Goal: Task Accomplishment & Management: Manage account settings

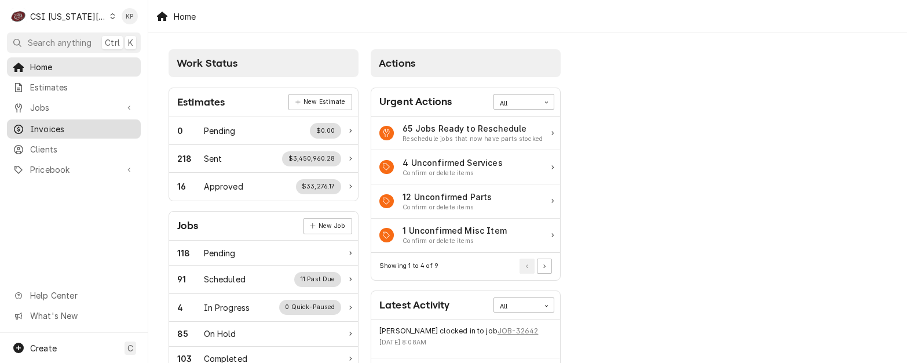
click at [50, 125] on span "Invoices" at bounding box center [82, 129] width 105 height 12
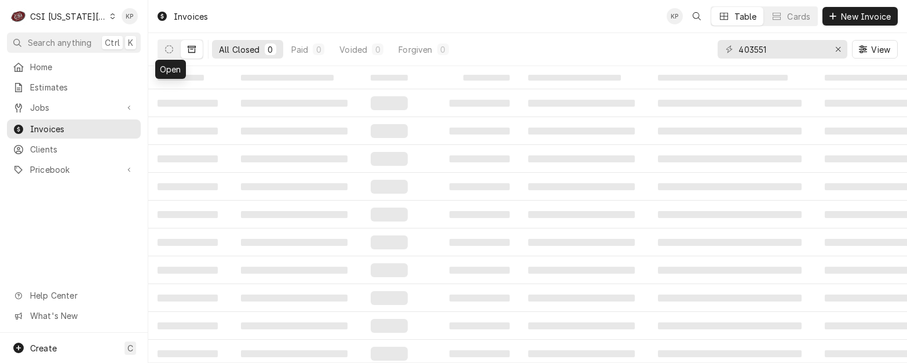
click at [110, 17] on icon "Dynamic Content Wrapper" at bounding box center [112, 16] width 5 height 6
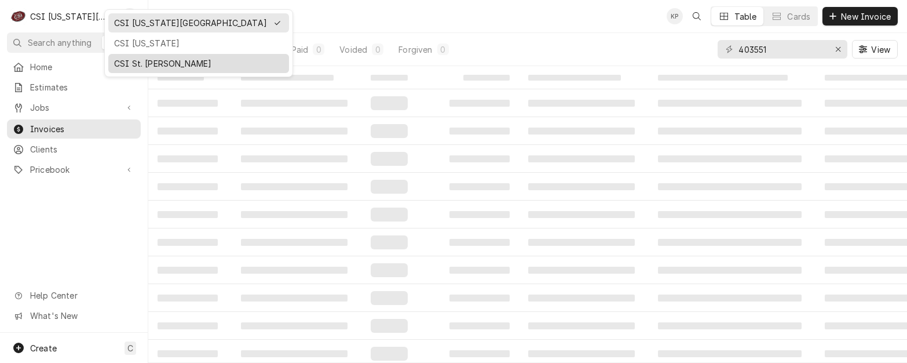
click at [124, 63] on div "CSI St. [PERSON_NAME]" at bounding box center [198, 63] width 169 height 12
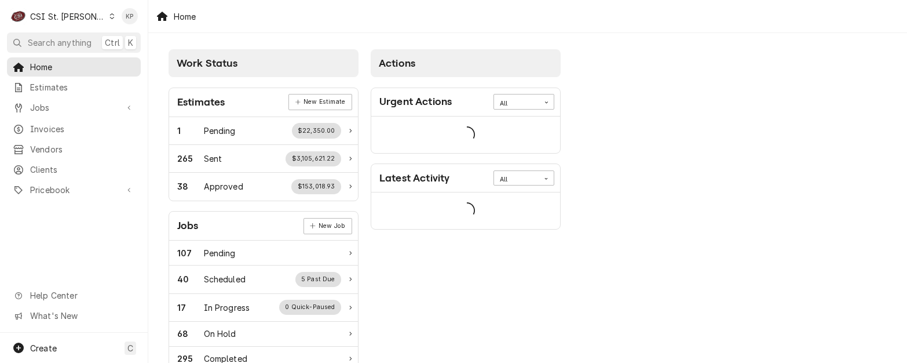
click at [187, 51] on div "Work Status" at bounding box center [264, 63] width 190 height 28
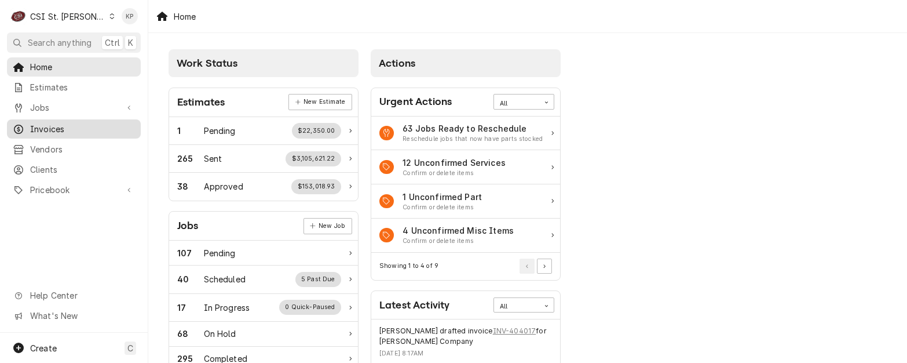
click at [49, 123] on span "Invoices" at bounding box center [82, 129] width 105 height 12
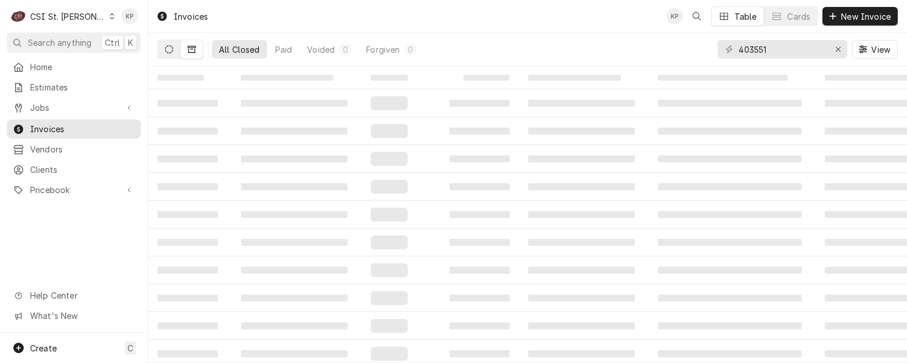
click at [170, 46] on icon "Dynamic Content Wrapper" at bounding box center [169, 49] width 8 height 8
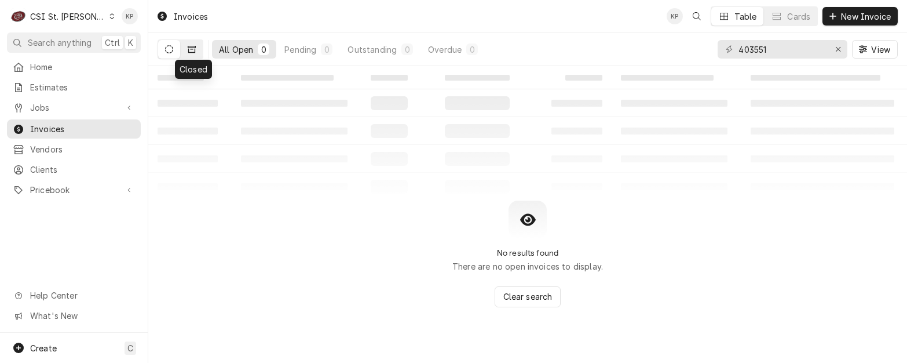
click at [191, 49] on icon "Dynamic Content Wrapper" at bounding box center [192, 49] width 8 height 7
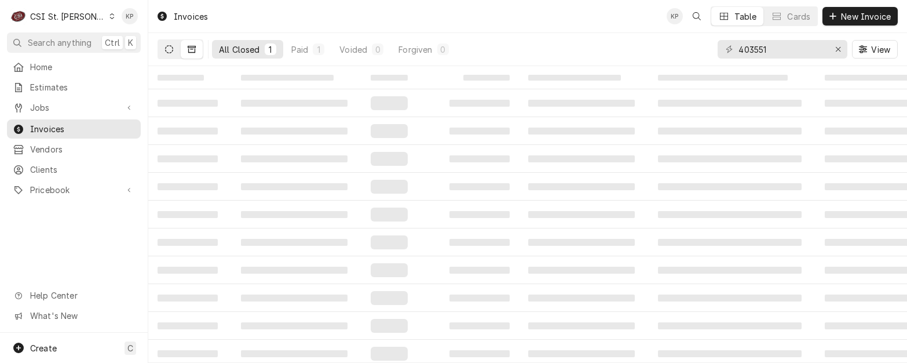
click at [167, 48] on icon "Dynamic Content Wrapper" at bounding box center [169, 49] width 8 height 8
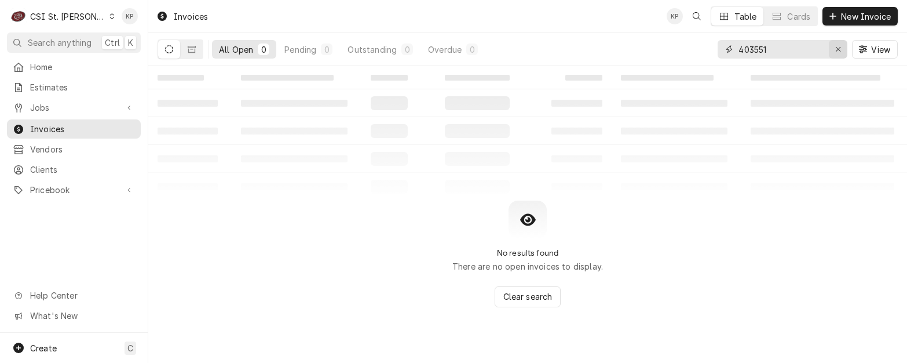
click at [838, 48] on icon "Erase input" at bounding box center [839, 49] width 6 height 8
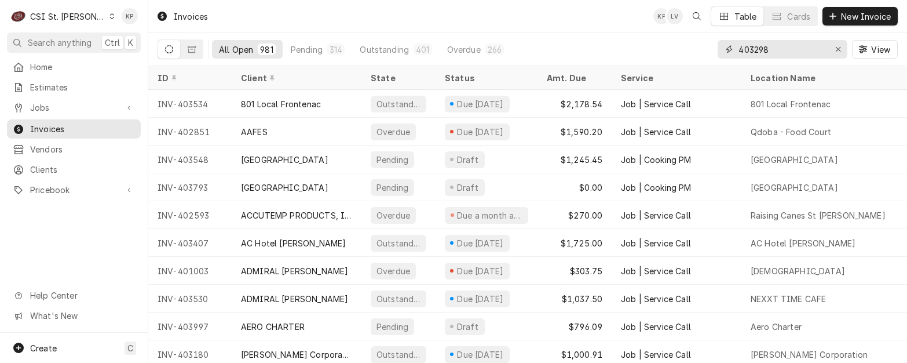
type input "403298"
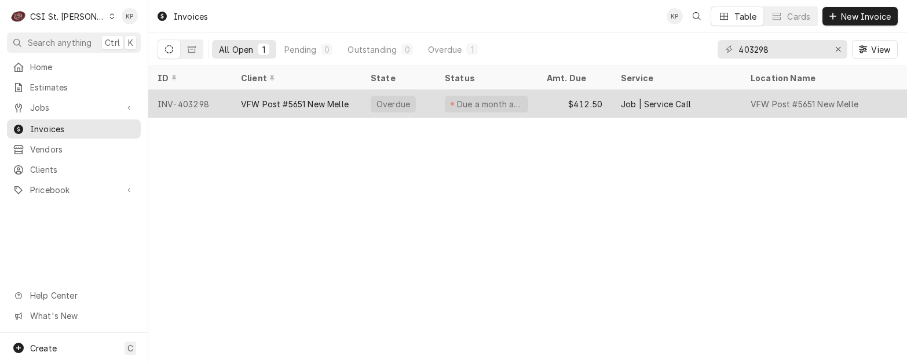
click at [185, 100] on div "INV-403298" at bounding box center [189, 104] width 83 height 28
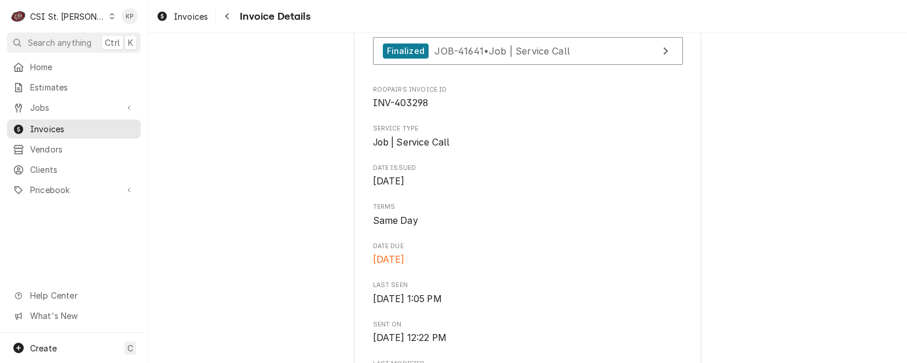
scroll to position [348, 0]
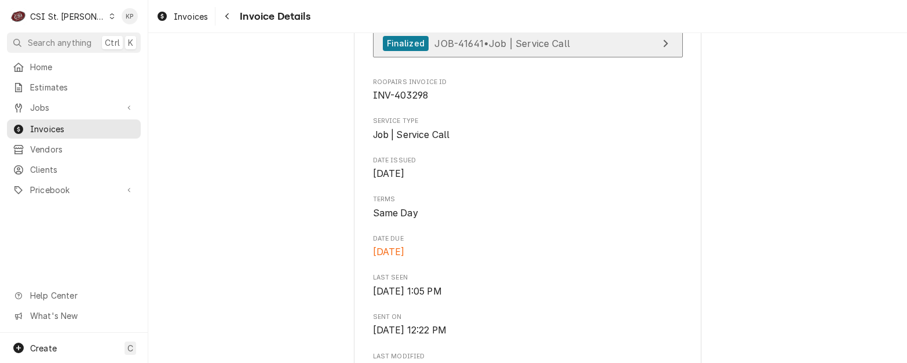
click at [403, 52] on div "Finalized" at bounding box center [406, 44] width 46 height 16
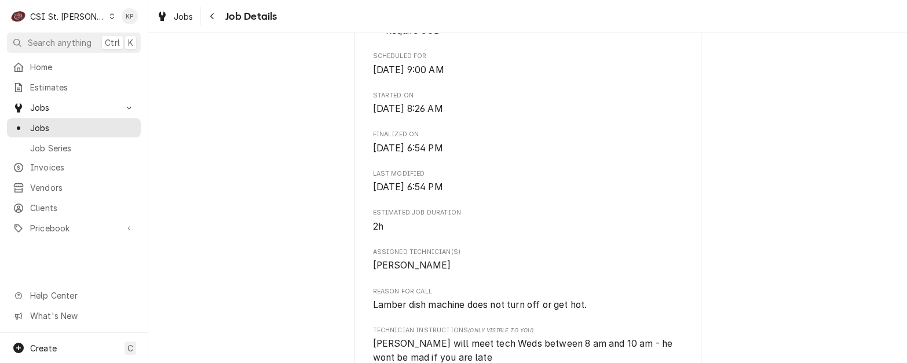
scroll to position [579, 0]
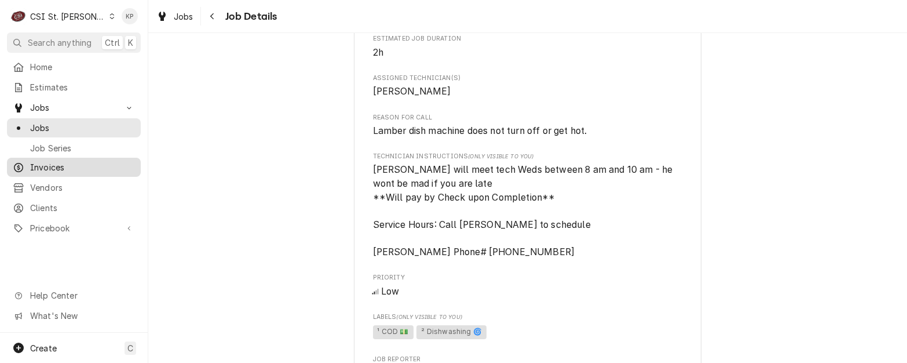
click at [51, 165] on span "Invoices" at bounding box center [82, 167] width 105 height 12
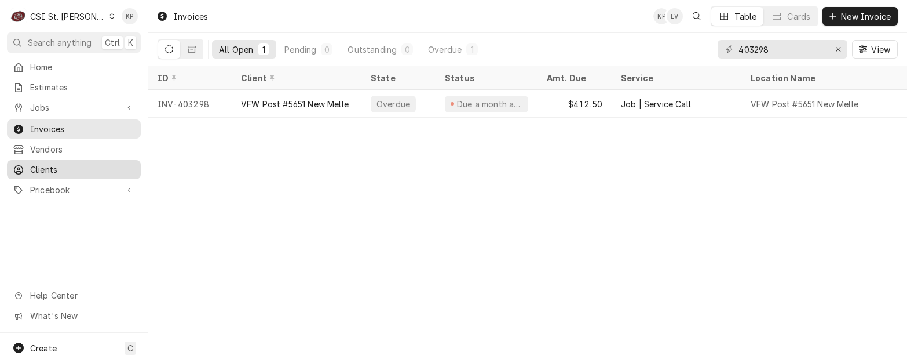
click at [45, 166] on span "Clients" at bounding box center [82, 169] width 105 height 12
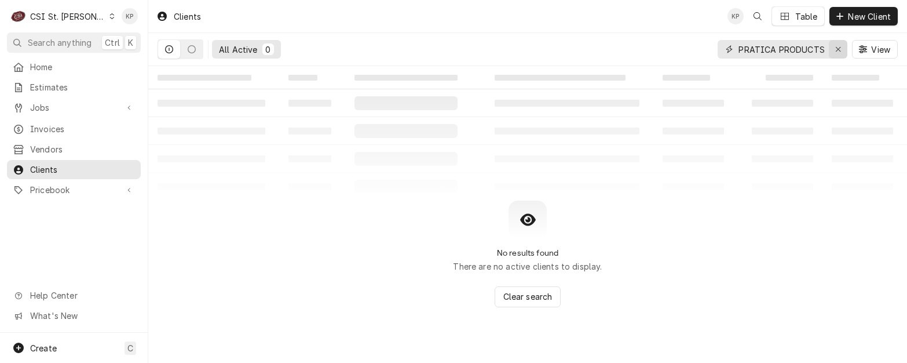
click at [840, 50] on icon "Erase input" at bounding box center [839, 49] width 6 height 8
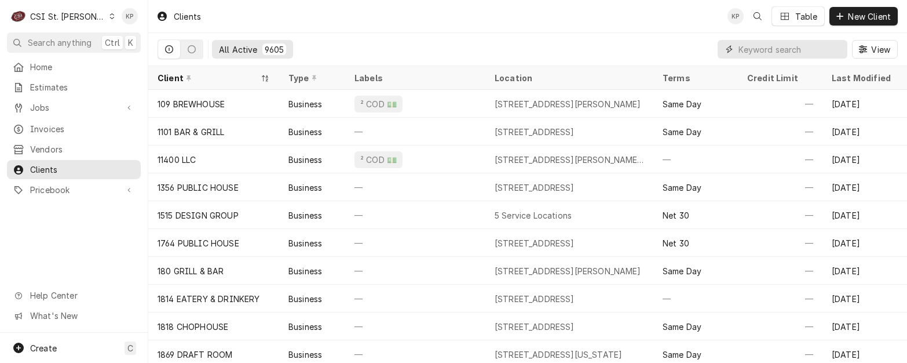
click at [771, 50] on input "Dynamic Content Wrapper" at bounding box center [790, 49] width 103 height 19
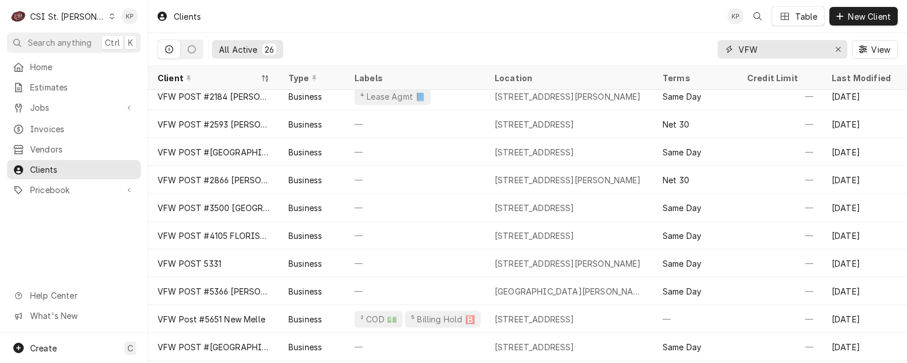
scroll to position [263, 0]
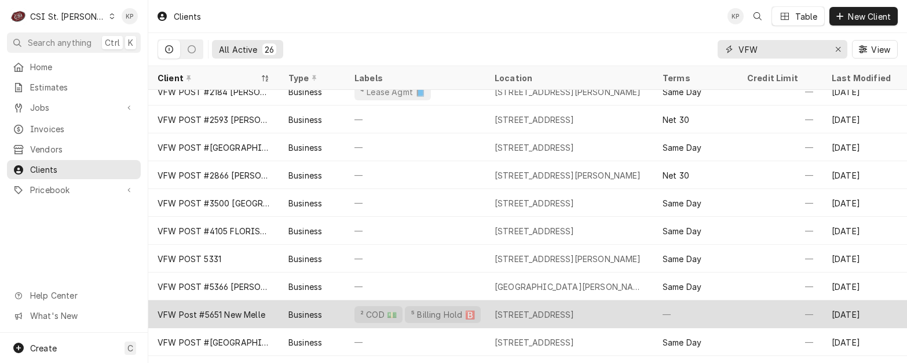
type input "VFW"
click at [249, 303] on div "VFW Post #5651 New Melle" at bounding box center [213, 314] width 131 height 28
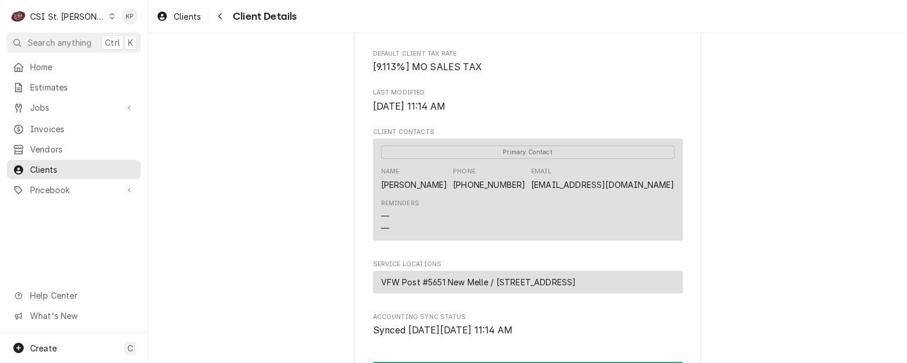
scroll to position [464, 0]
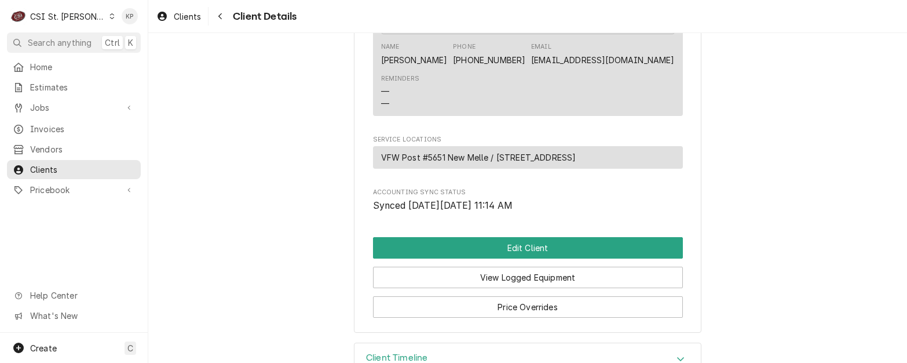
click at [635, 65] on div "Email [EMAIL_ADDRESS][DOMAIN_NAME]" at bounding box center [602, 53] width 143 height 23
click at [670, 74] on div "Primary Contact Name [PERSON_NAME] Phone [PHONE_NUMBER] Email [EMAIL_ADDRESS][D…" at bounding box center [528, 64] width 310 height 101
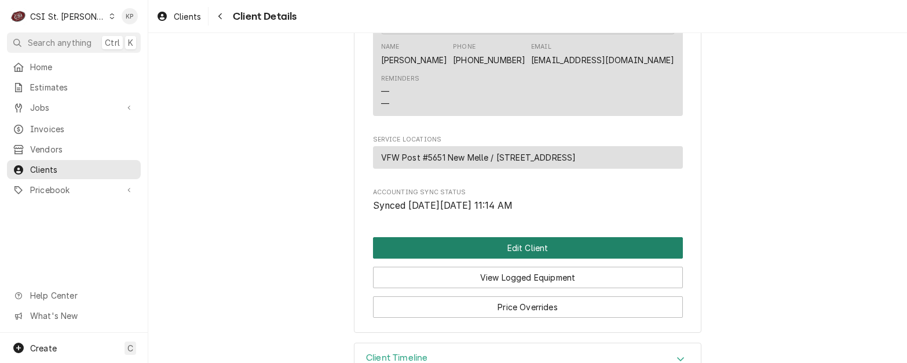
click at [560, 258] on button "Edit Client" at bounding box center [528, 247] width 310 height 21
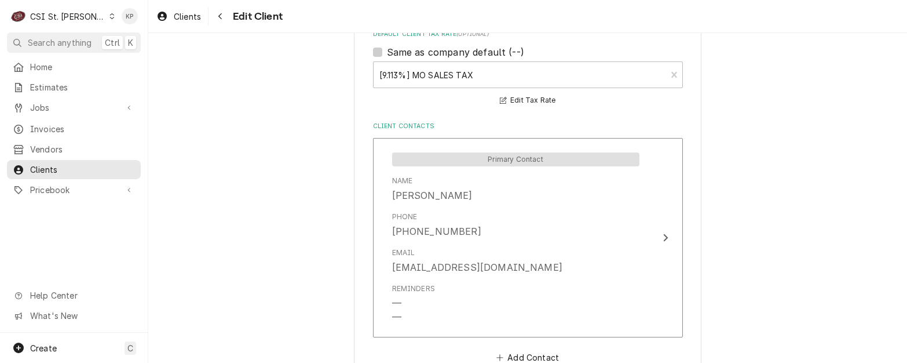
scroll to position [811, 0]
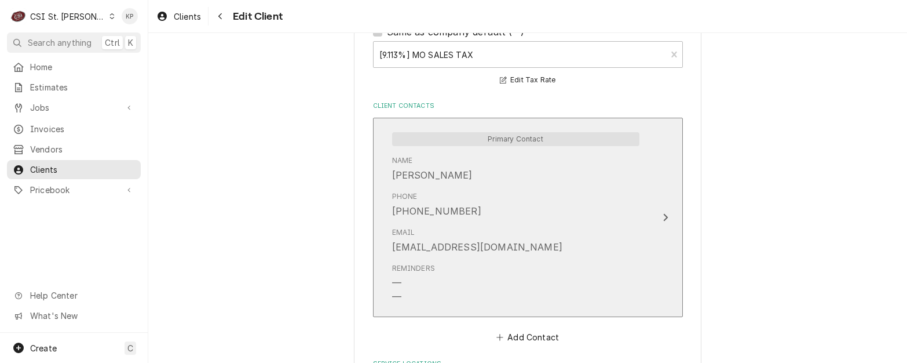
click at [658, 216] on div "Update Contact" at bounding box center [665, 217] width 15 height 14
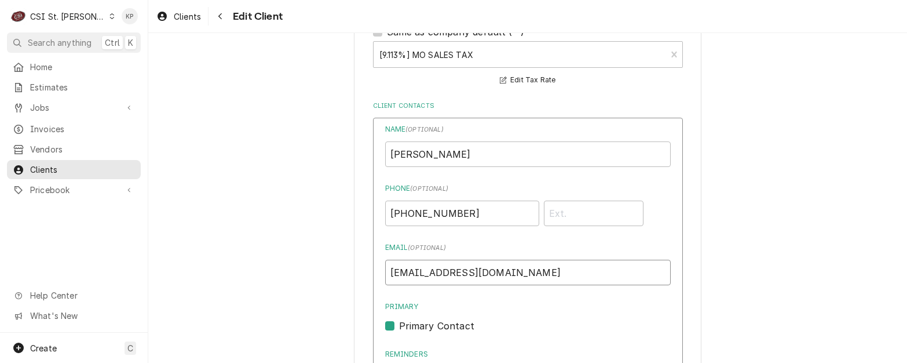
drag, startPoint x: 490, startPoint y: 271, endPoint x: 356, endPoint y: 271, distance: 133.9
drag, startPoint x: 502, startPoint y: 274, endPoint x: 338, endPoint y: 274, distance: 164.6
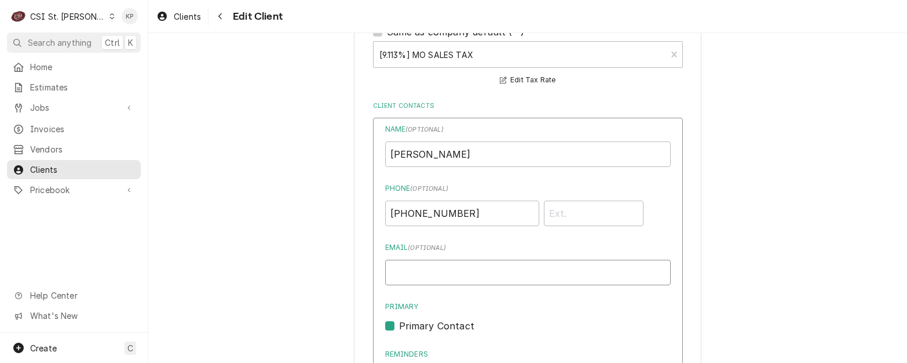
paste input "VFWPOST5651@GMAIL.COM"
type input "VFWPOST5651@GMAIL.COM"
drag, startPoint x: 431, startPoint y: 156, endPoint x: 369, endPoint y: 154, distance: 62.0
click at [373, 154] on div "Name ( optional ) JOE Phone ( optional ) (314) 276-5492 Email ( optional ) VFWP…" at bounding box center [528, 334] width 310 height 433
type input "JENNIFER"
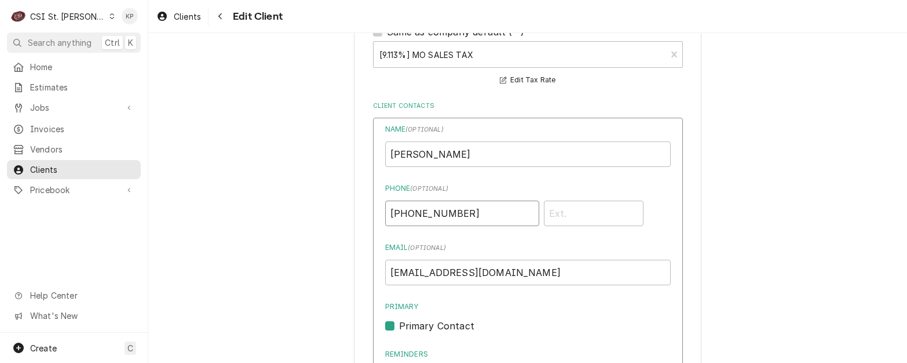
drag, startPoint x: 463, startPoint y: 220, endPoint x: 370, endPoint y: 224, distance: 92.8
click at [373, 224] on div "Name ( optional ) JENNIFER Phone ( optional ) (314) 276-5492 Email ( optional )…" at bounding box center [528, 334] width 310 height 433
type input "3"
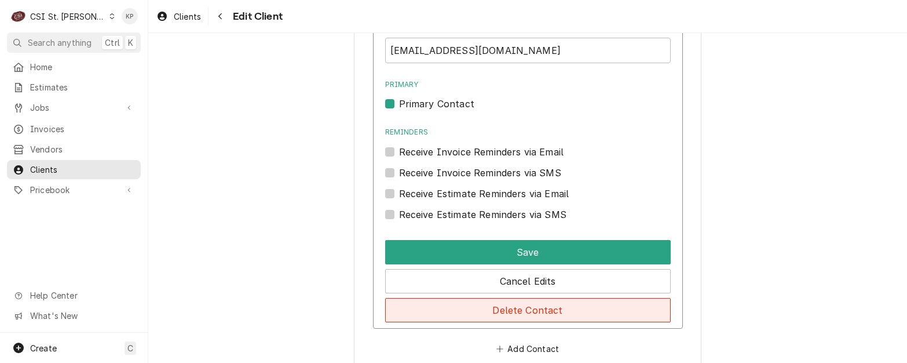
scroll to position [1043, 0]
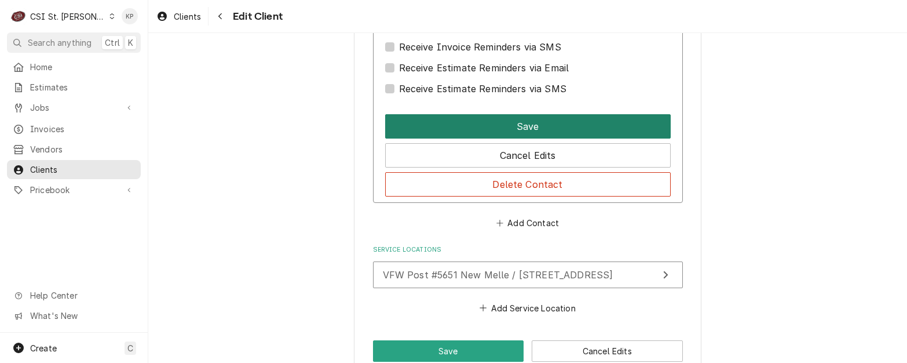
type input "(605) 413-8246"
click at [484, 127] on button "Save" at bounding box center [528, 126] width 286 height 24
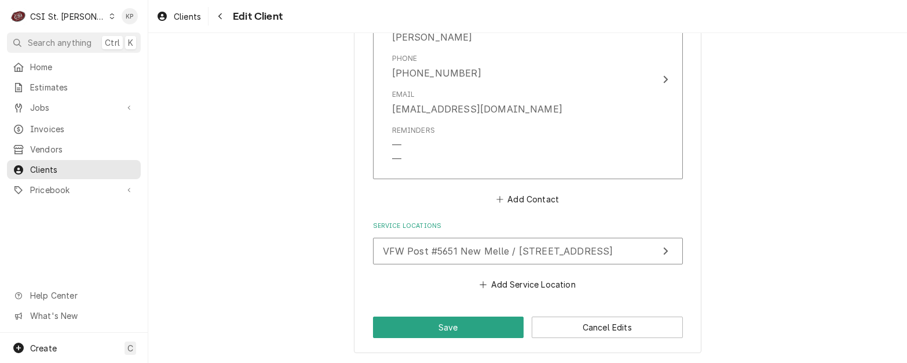
scroll to position [949, 0]
click at [457, 326] on button "Save" at bounding box center [448, 326] width 151 height 21
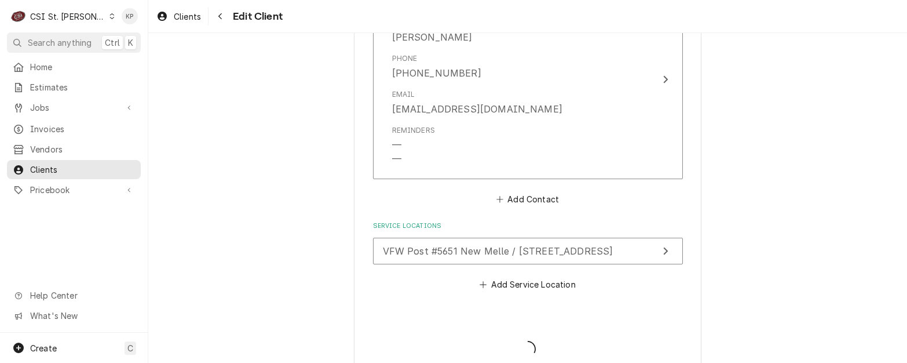
type textarea "x"
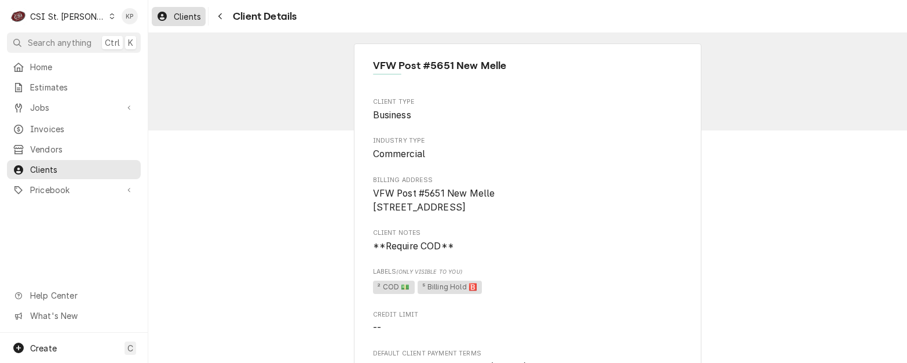
click at [191, 16] on span "Clients" at bounding box center [187, 16] width 27 height 12
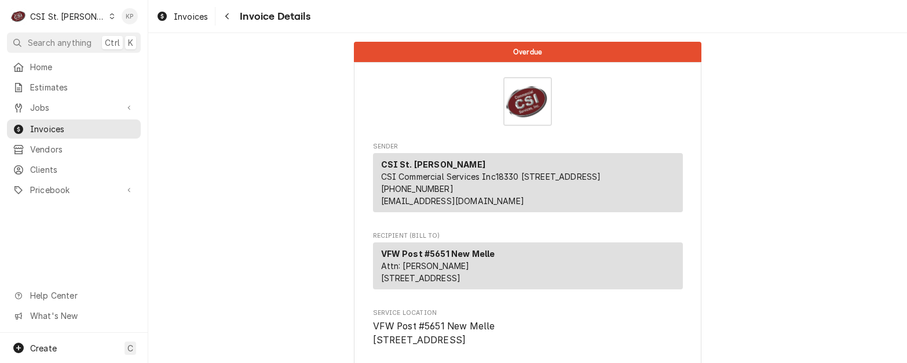
scroll to position [348, 0]
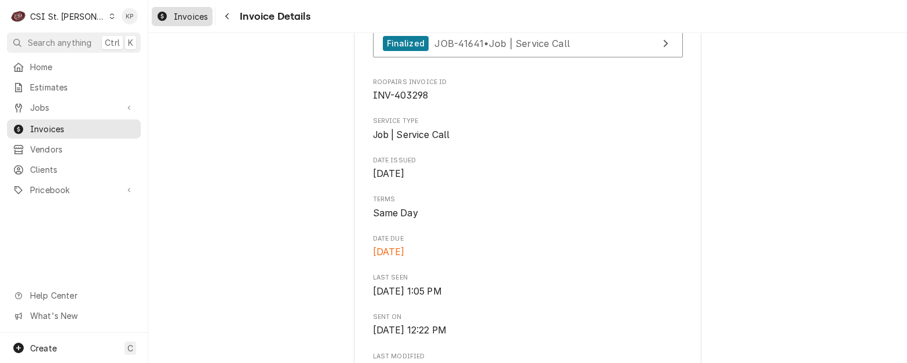
click at [198, 14] on span "Invoices" at bounding box center [191, 16] width 34 height 12
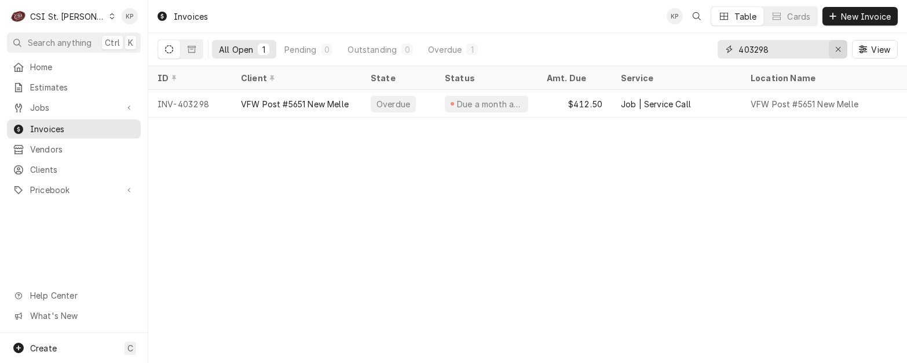
click at [840, 48] on icon "Erase input" at bounding box center [839, 49] width 6 height 8
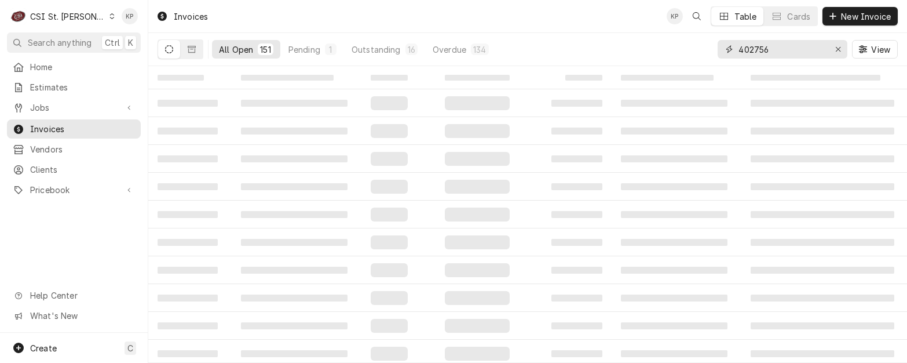
type input "402756"
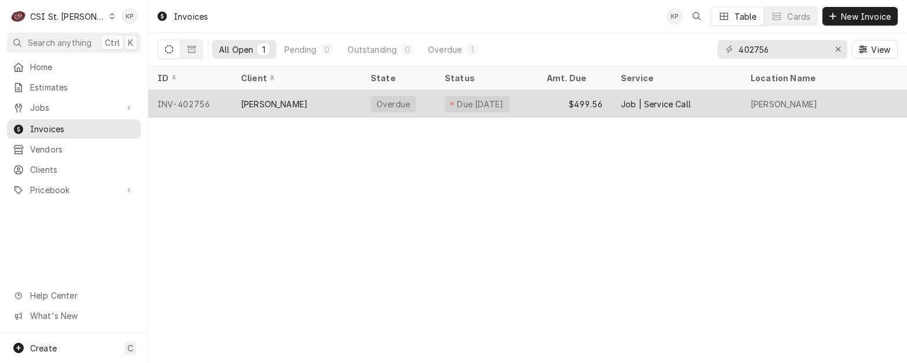
click at [203, 100] on div "INV-402756" at bounding box center [189, 104] width 83 height 28
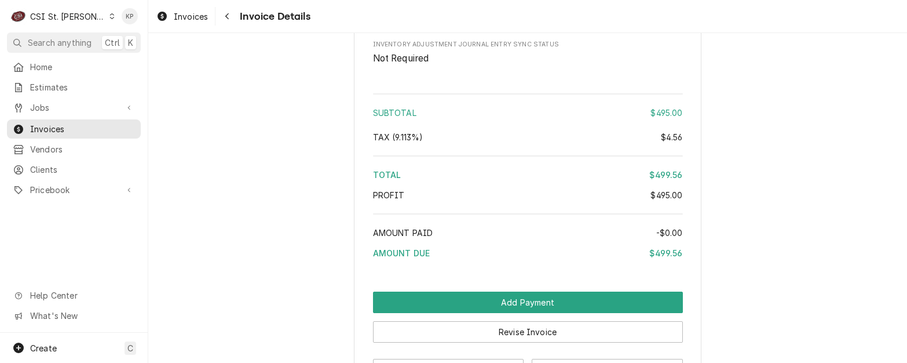
scroll to position [2159, 0]
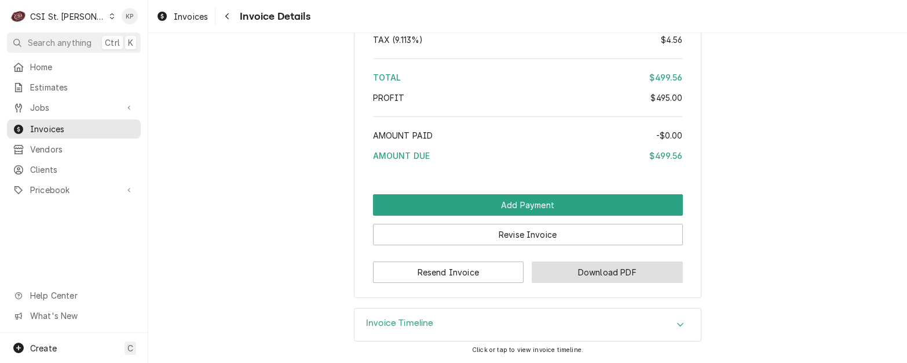
click at [585, 272] on button "Download PDF" at bounding box center [607, 271] width 151 height 21
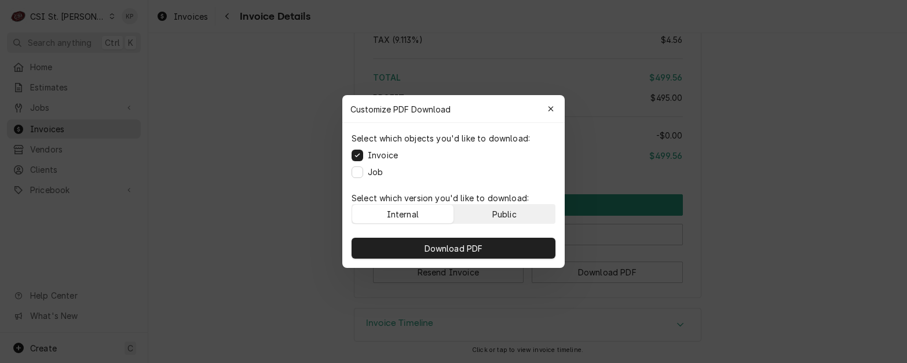
click at [504, 212] on div "Public" at bounding box center [505, 214] width 24 height 12
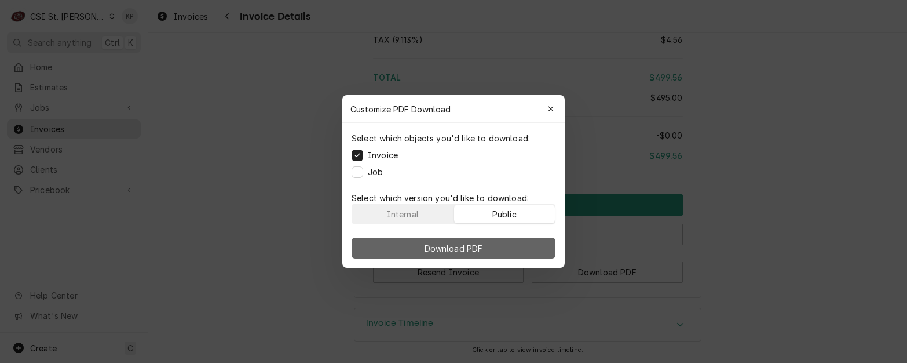
click at [501, 243] on button "Download PDF" at bounding box center [454, 248] width 204 height 21
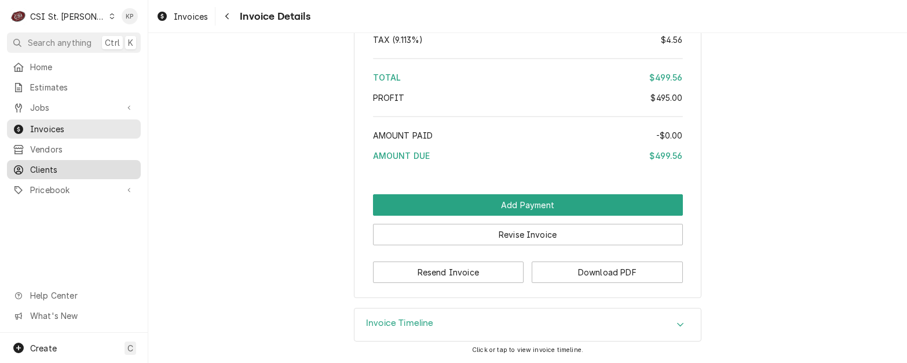
click at [37, 165] on span "Clients" at bounding box center [82, 169] width 105 height 12
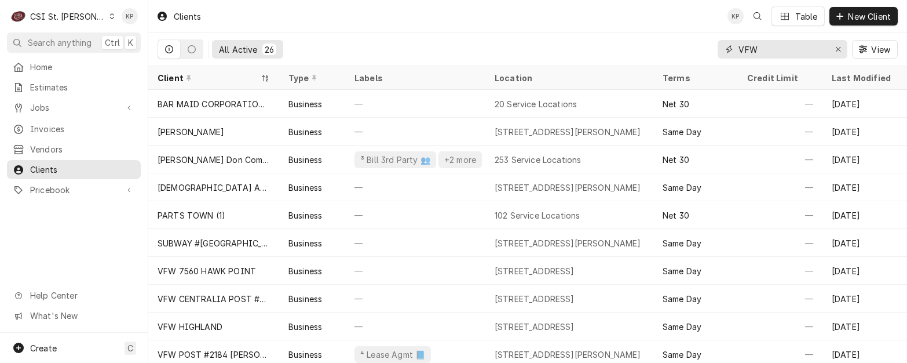
drag, startPoint x: 764, startPoint y: 50, endPoint x: 737, endPoint y: 39, distance: 29.1
click at [686, 53] on div "All Active 26 VFW View" at bounding box center [528, 49] width 741 height 32
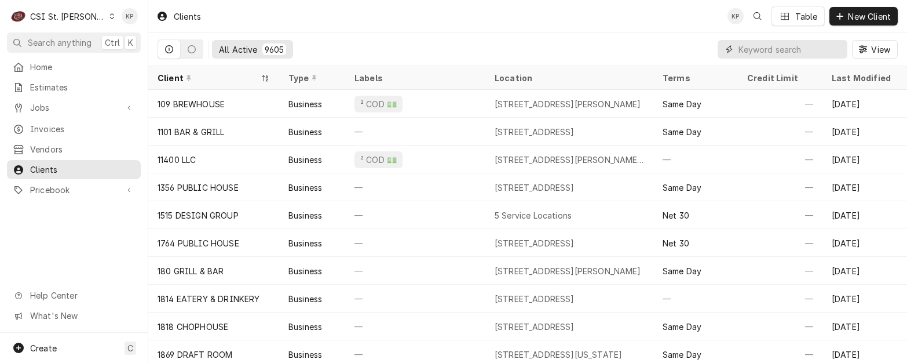
paste input "Good morning, I hope this email finds you well. We are following up on the atta…"
type input "Good morning, I hope this email finds you well. We are following up on the atta…"
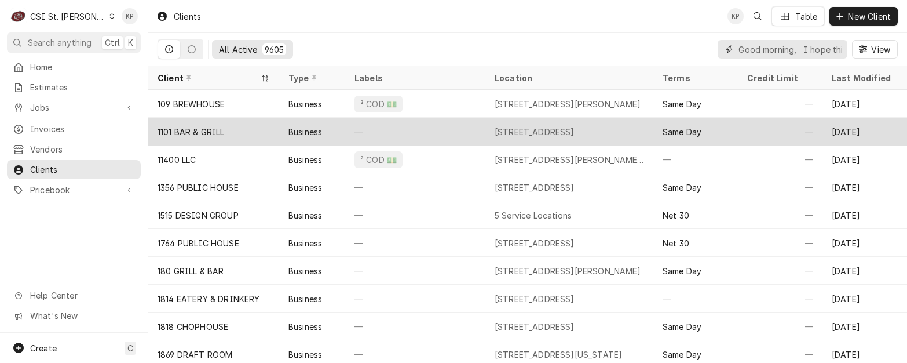
scroll to position [0, 841]
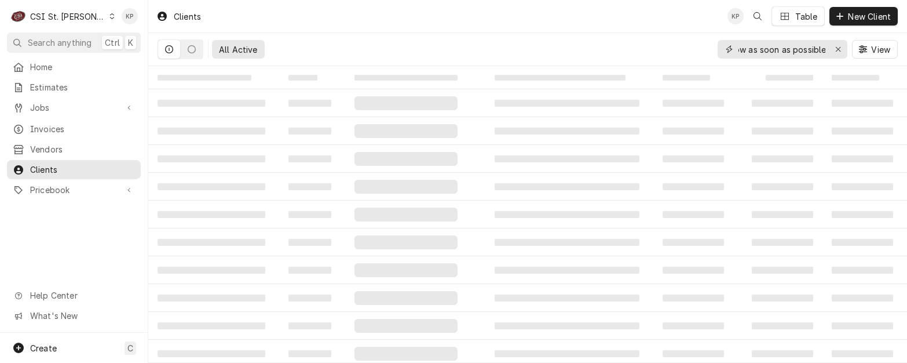
drag, startPoint x: 823, startPoint y: 48, endPoint x: 478, endPoint y: 52, distance: 344.8
click at [478, 52] on div "All Active Good morning, I hope this email finds you well. We are following up …" at bounding box center [528, 49] width 741 height 32
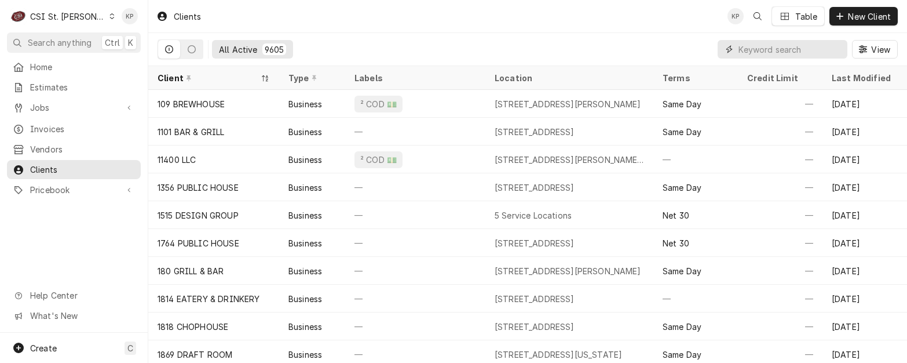
click at [759, 50] on input "Dynamic Content Wrapper" at bounding box center [790, 49] width 103 height 19
paste input "Oishi Sushi Chesterfield"
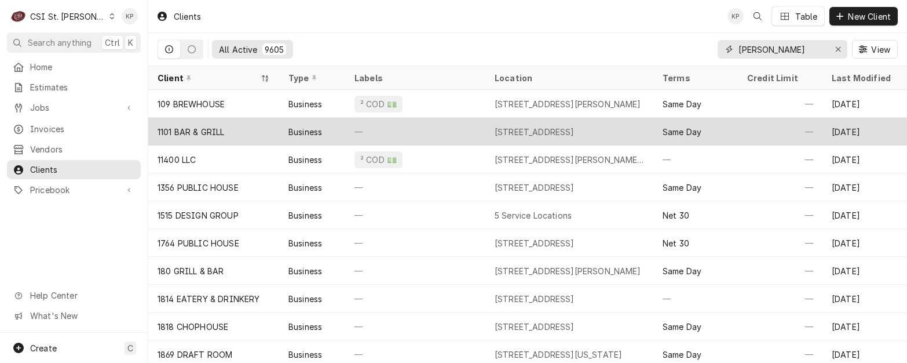
scroll to position [0, 9]
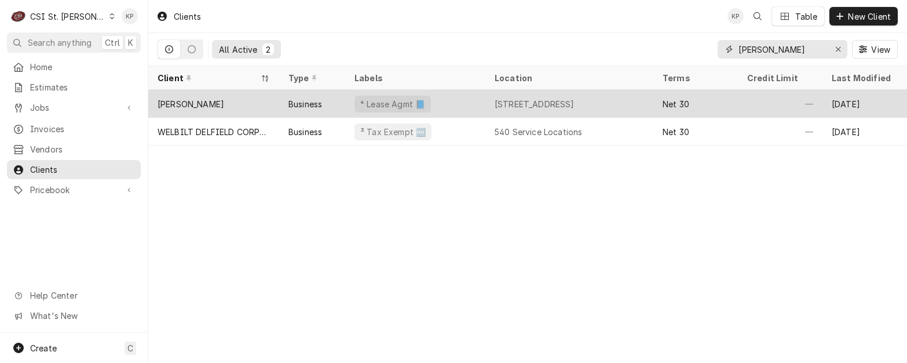
type input "Oishi Sushi Chesterfield"
click at [208, 105] on div "[PERSON_NAME]" at bounding box center [191, 104] width 67 height 12
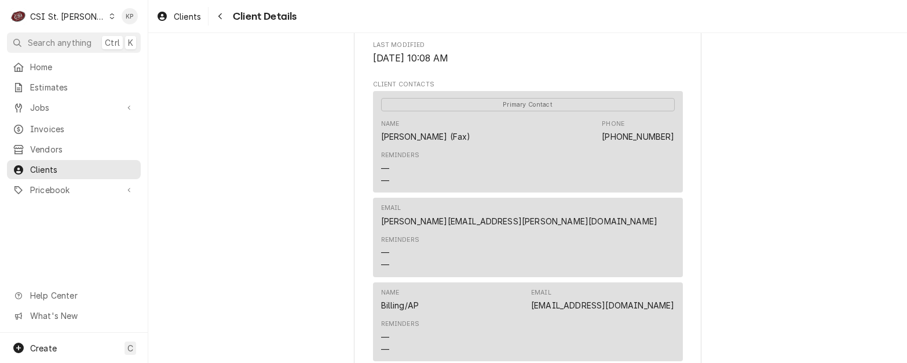
scroll to position [406, 0]
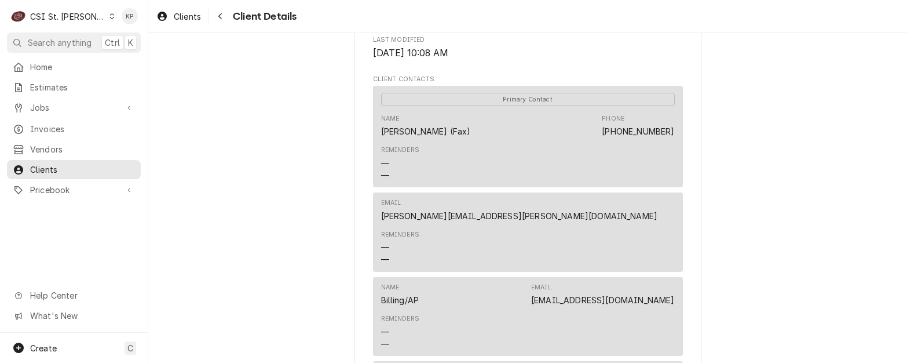
click at [816, 282] on div "Oishi Sushi Chesterfield Client Type Business Industry Type Commercial Billing …" at bounding box center [527, 147] width 759 height 1040
drag, startPoint x: 672, startPoint y: 300, endPoint x: 562, endPoint y: 305, distance: 110.8
click at [562, 305] on div "Name Billing/AP Email [EMAIL_ADDRESS][DOMAIN_NAME] Reminders — —" at bounding box center [528, 316] width 310 height 79
copy link "[EMAIL_ADDRESS][DOMAIN_NAME]"
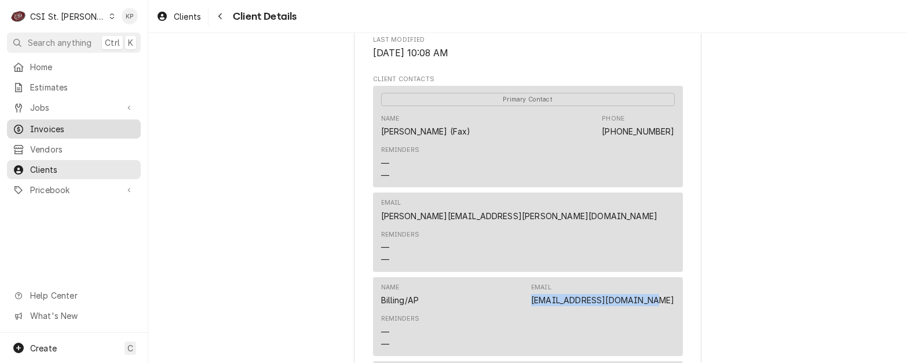
click at [71, 123] on span "Invoices" at bounding box center [82, 129] width 105 height 12
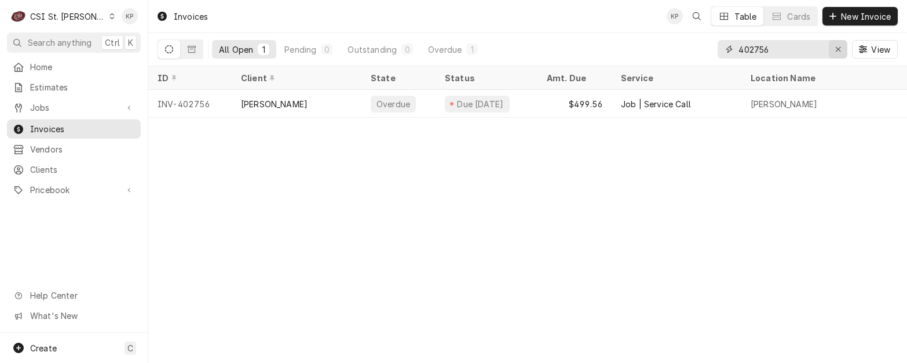
click at [841, 49] on div "Erase input" at bounding box center [839, 49] width 12 height 12
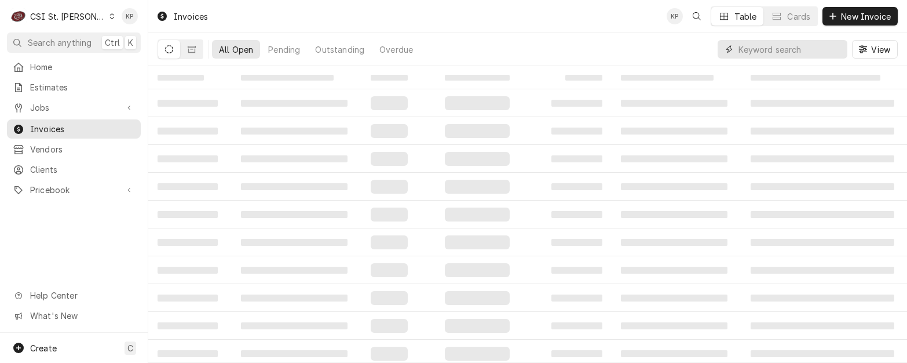
click at [786, 48] on input "Dynamic Content Wrapper" at bounding box center [790, 49] width 103 height 19
type input "402779"
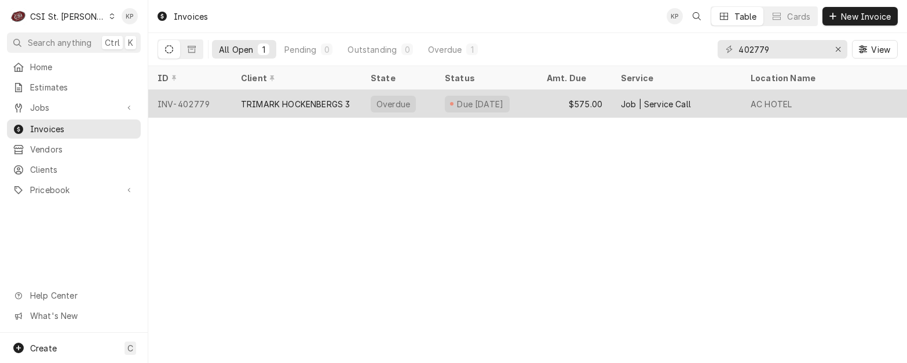
click at [179, 101] on div "INV-402779" at bounding box center [189, 104] width 83 height 28
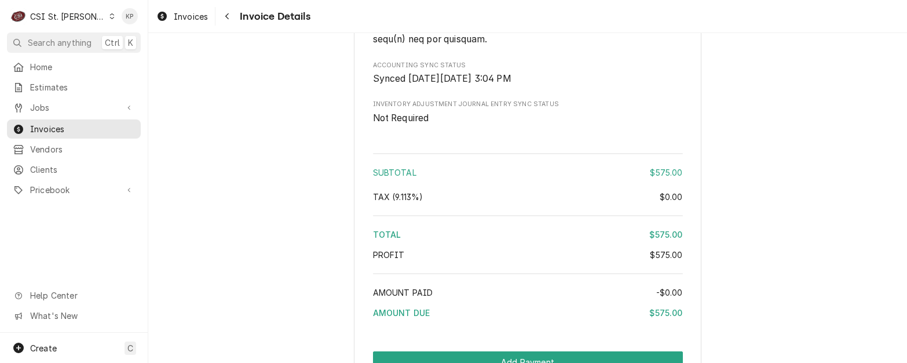
scroll to position [1970, 0]
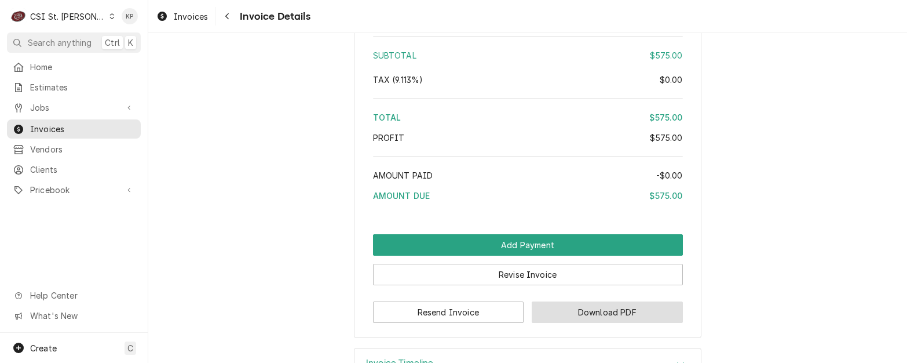
click at [574, 323] on button "Download PDF" at bounding box center [607, 311] width 151 height 21
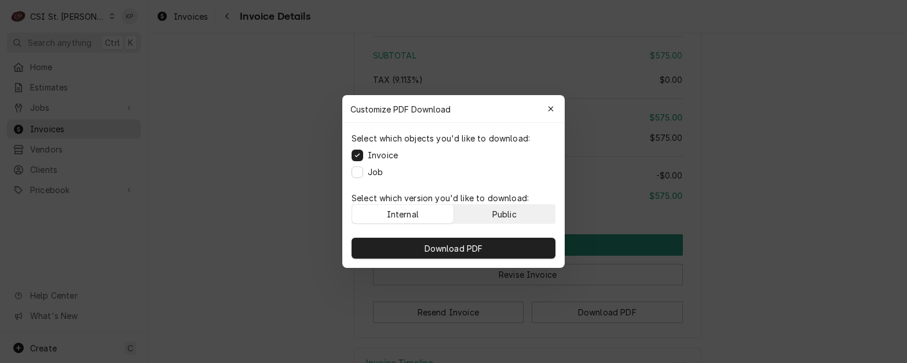
click at [511, 211] on div "Public" at bounding box center [505, 214] width 24 height 12
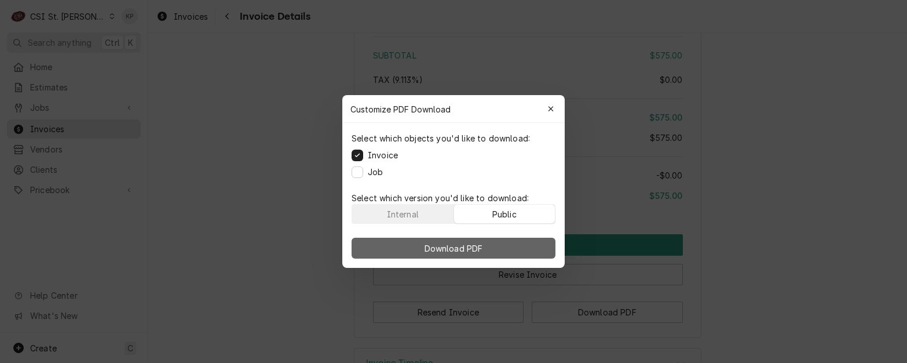
click at [515, 243] on button "Download PDF" at bounding box center [454, 248] width 204 height 21
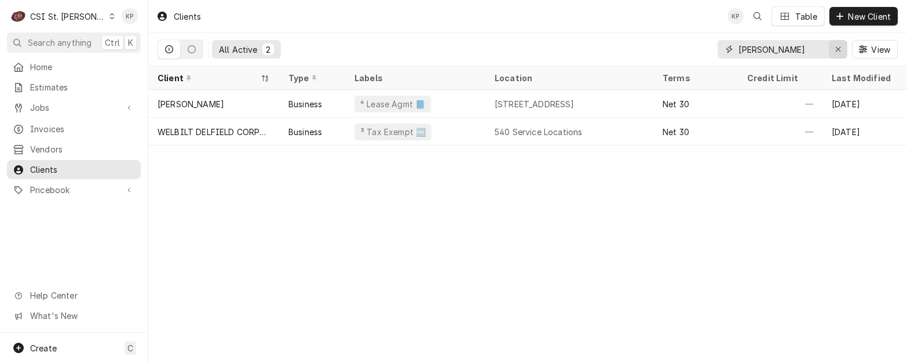
click at [841, 47] on icon "Erase input" at bounding box center [839, 49] width 6 height 8
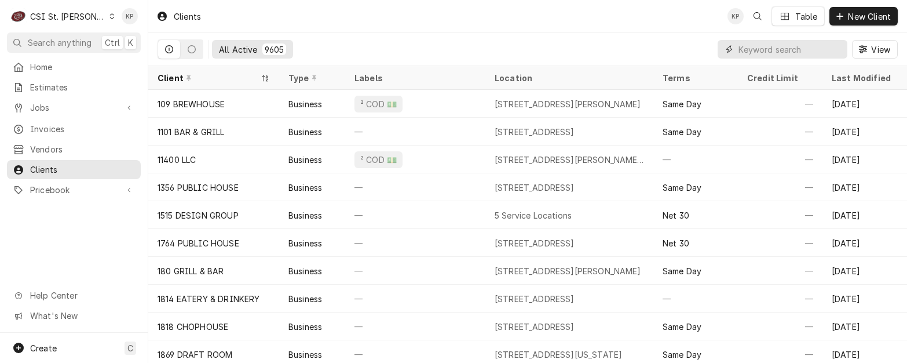
click at [789, 47] on input "Dynamic Content Wrapper" at bounding box center [790, 49] width 103 height 19
click at [110, 18] on icon "Dynamic Content Wrapper" at bounding box center [112, 16] width 5 height 6
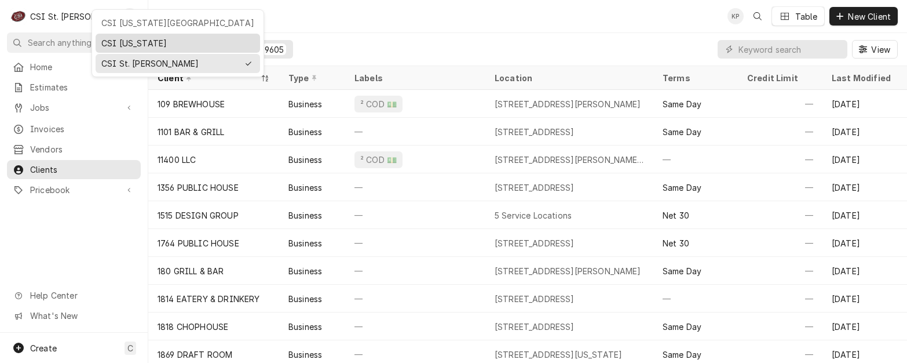
click at [118, 45] on div "CSI Kentucky" at bounding box center [177, 43] width 153 height 12
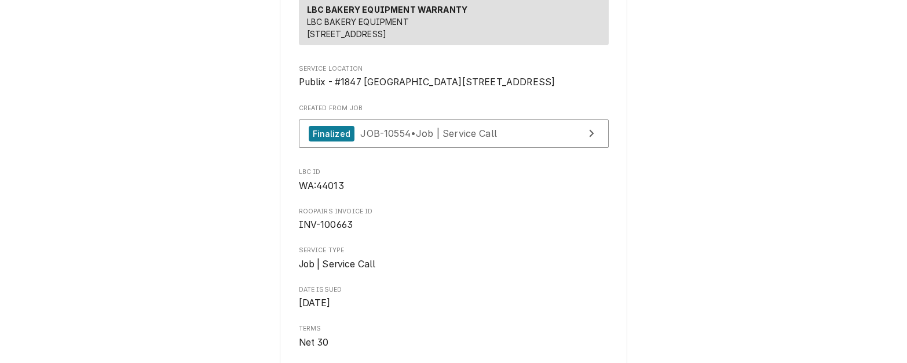
scroll to position [174, 0]
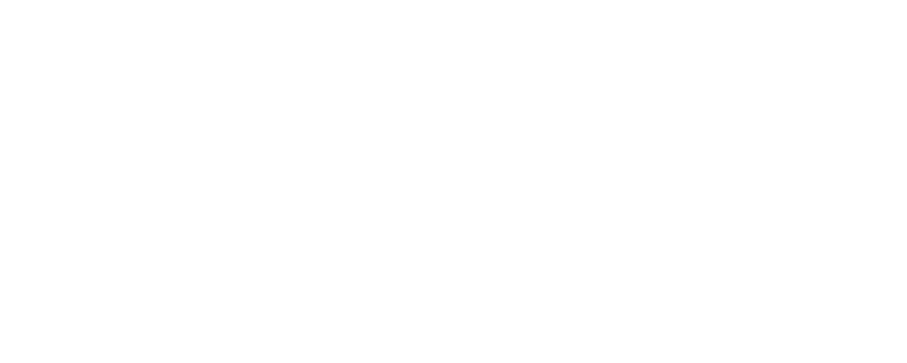
click at [50, 124] on div "Dynamic Content Wrapper" at bounding box center [453, 181] width 907 height 363
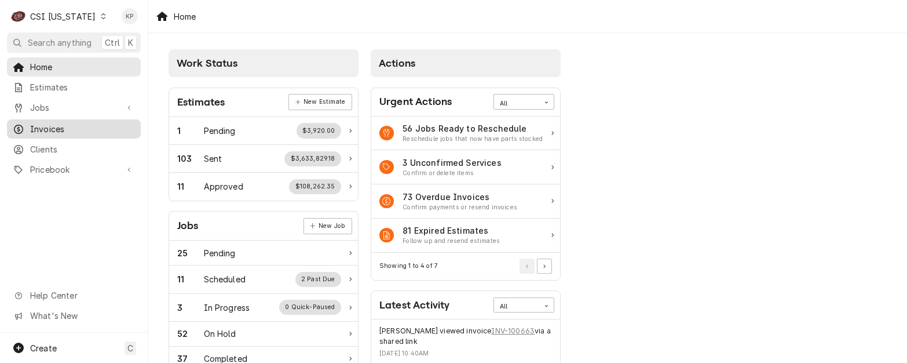
click at [52, 122] on div "Invoices" at bounding box center [73, 129] width 129 height 14
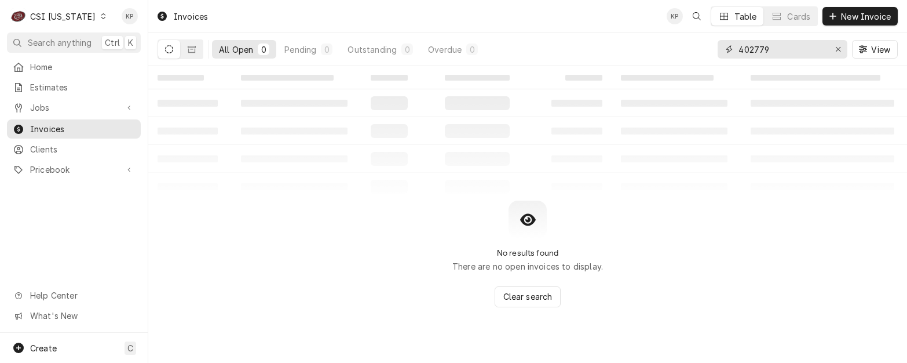
click at [836, 48] on icon "Erase input" at bounding box center [839, 49] width 6 height 8
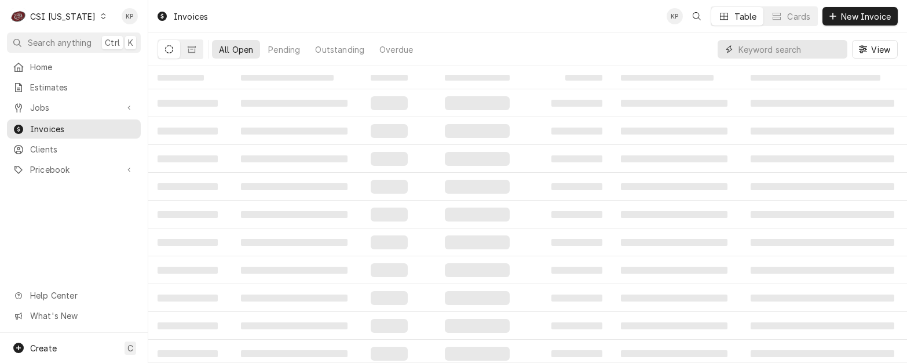
click at [803, 51] on input "Dynamic Content Wrapper" at bounding box center [790, 49] width 103 height 19
type input "100434"
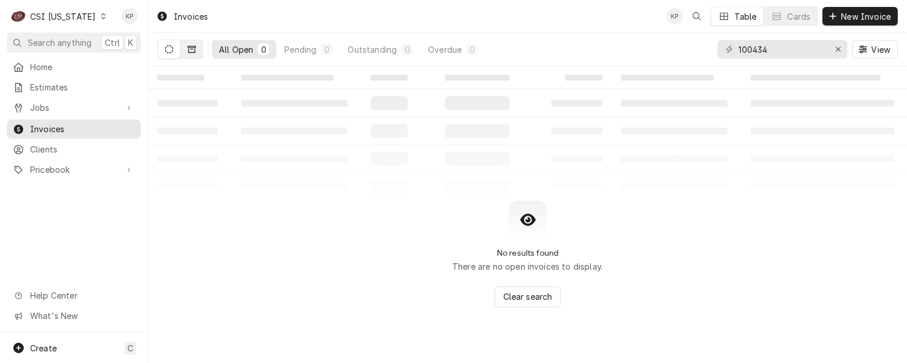
click at [190, 50] on icon "Dynamic Content Wrapper" at bounding box center [192, 49] width 8 height 8
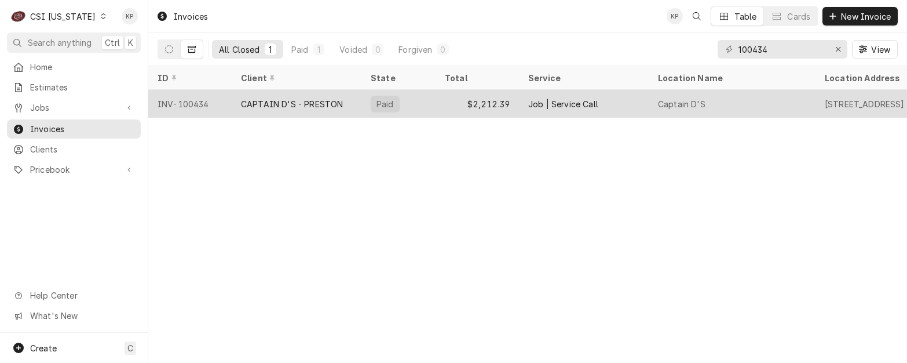
click at [189, 103] on div "INV-100434" at bounding box center [189, 104] width 83 height 28
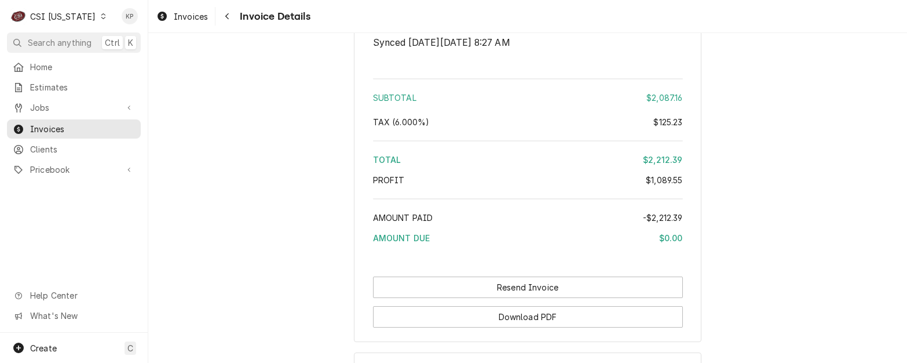
scroll to position [2598, 0]
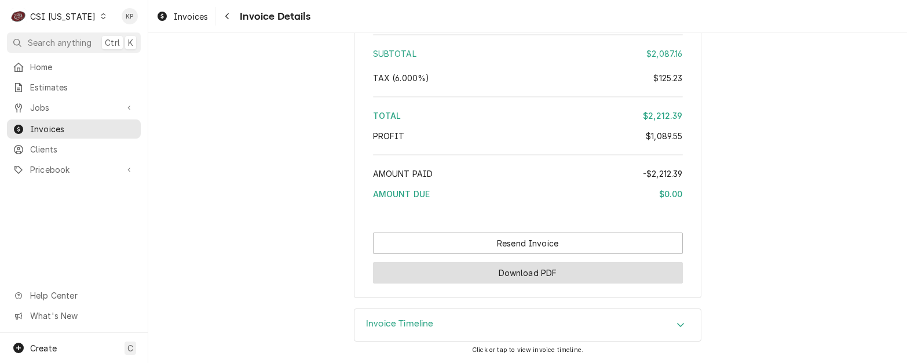
click at [515, 274] on button "Download PDF" at bounding box center [528, 272] width 310 height 21
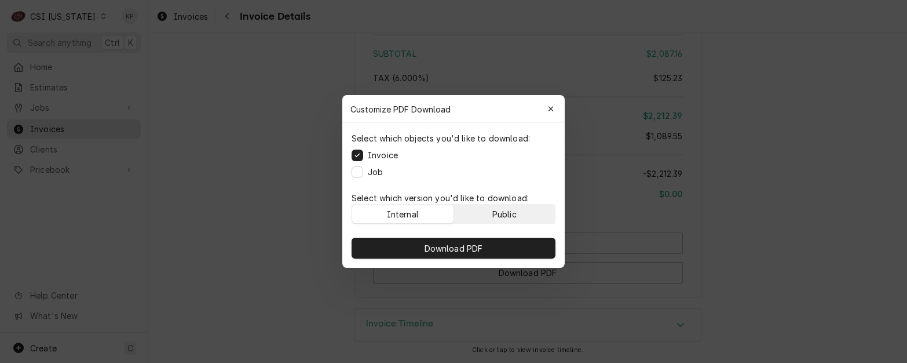
click at [489, 214] on button "Public" at bounding box center [504, 214] width 101 height 19
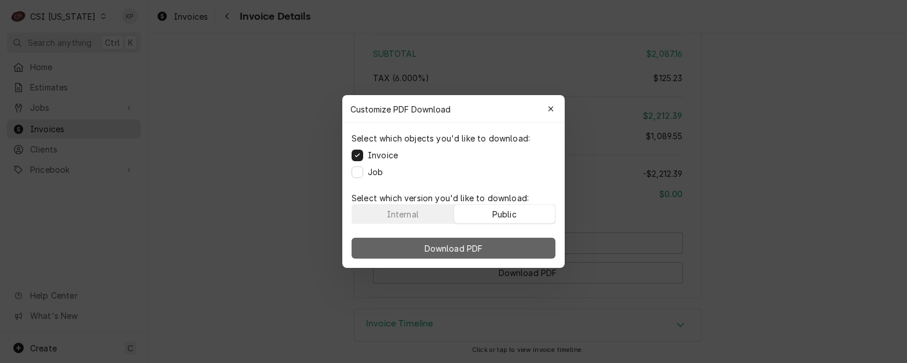
click at [491, 248] on button "Download PDF" at bounding box center [454, 248] width 204 height 21
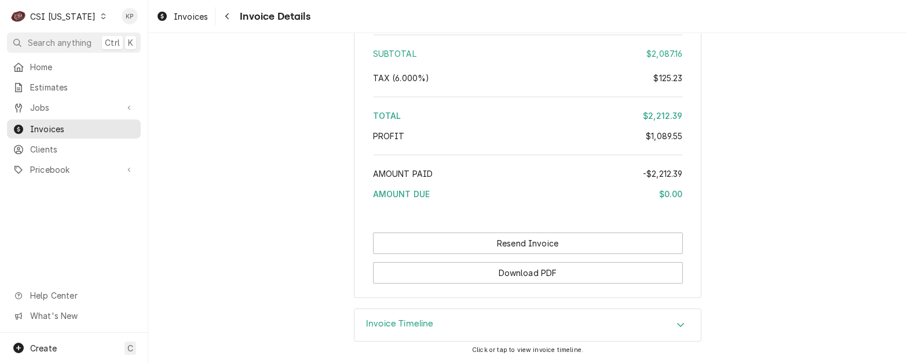
click at [101, 14] on icon "Dynamic Content Wrapper" at bounding box center [103, 16] width 5 height 6
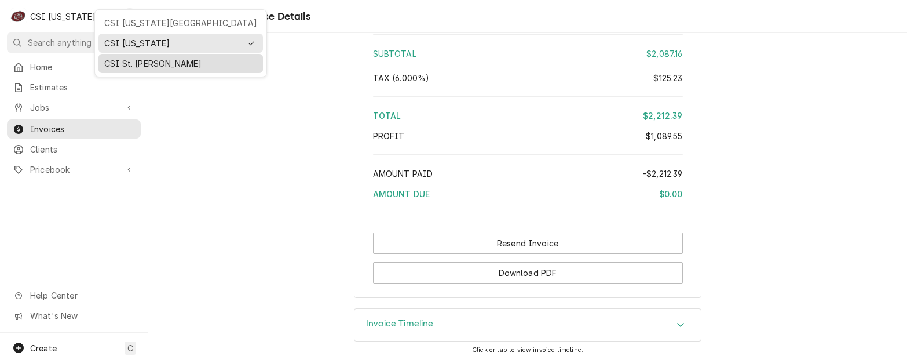
click at [115, 60] on div "CSI St. Louis" at bounding box center [180, 63] width 153 height 12
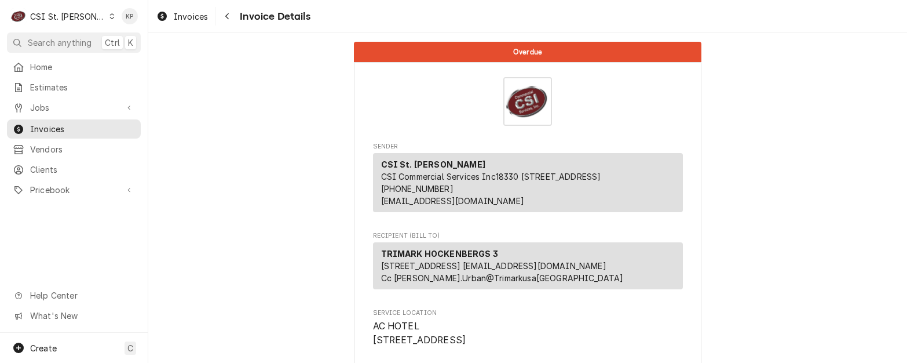
scroll to position [2069, 0]
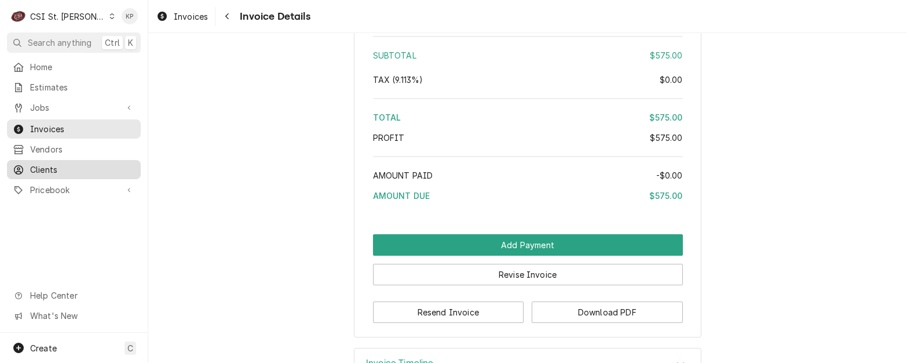
click at [56, 163] on span "Clients" at bounding box center [82, 169] width 105 height 12
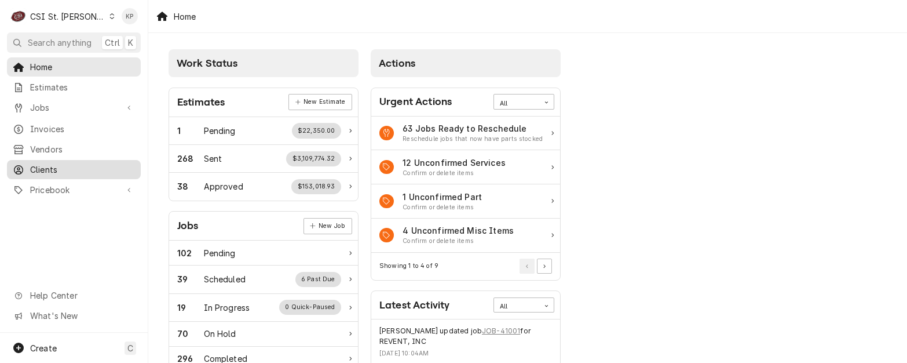
click at [50, 163] on span "Clients" at bounding box center [82, 169] width 105 height 12
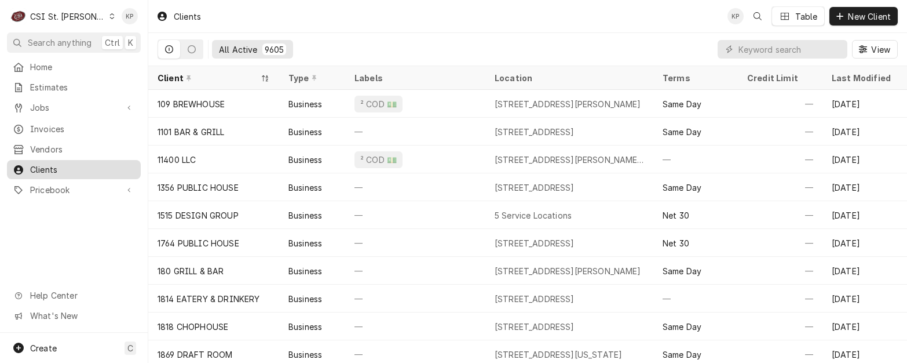
drag, startPoint x: 0, startPoint y: 0, endPoint x: 53, endPoint y: 166, distance: 174.6
click at [53, 166] on span "Clients" at bounding box center [82, 169] width 105 height 12
click at [50, 165] on span "Clients" at bounding box center [82, 169] width 105 height 12
